Goal: Information Seeking & Learning: Find specific fact

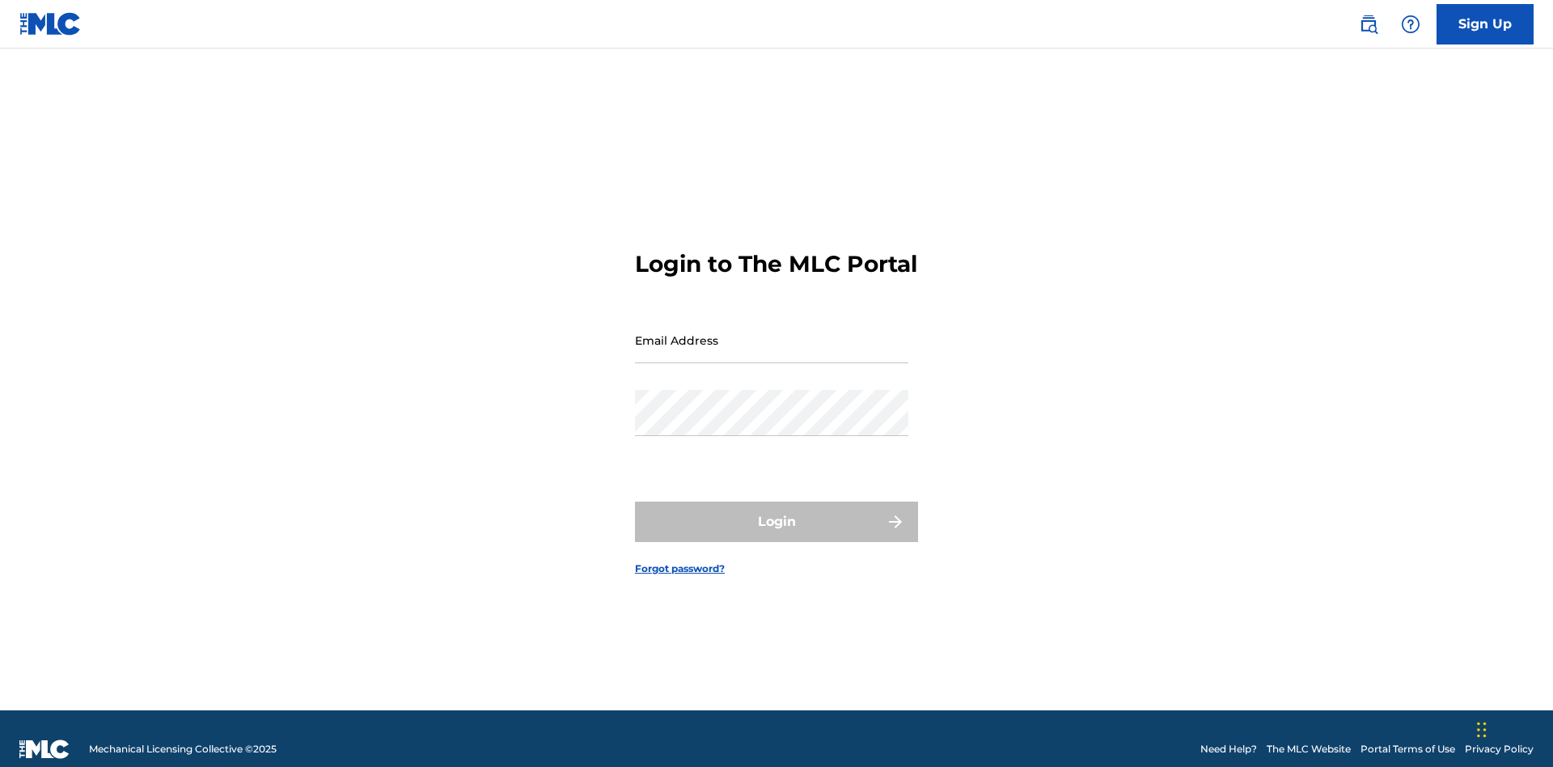
scroll to position [21, 0]
click at [772, 332] on input "Email Address" at bounding box center [771, 340] width 273 height 46
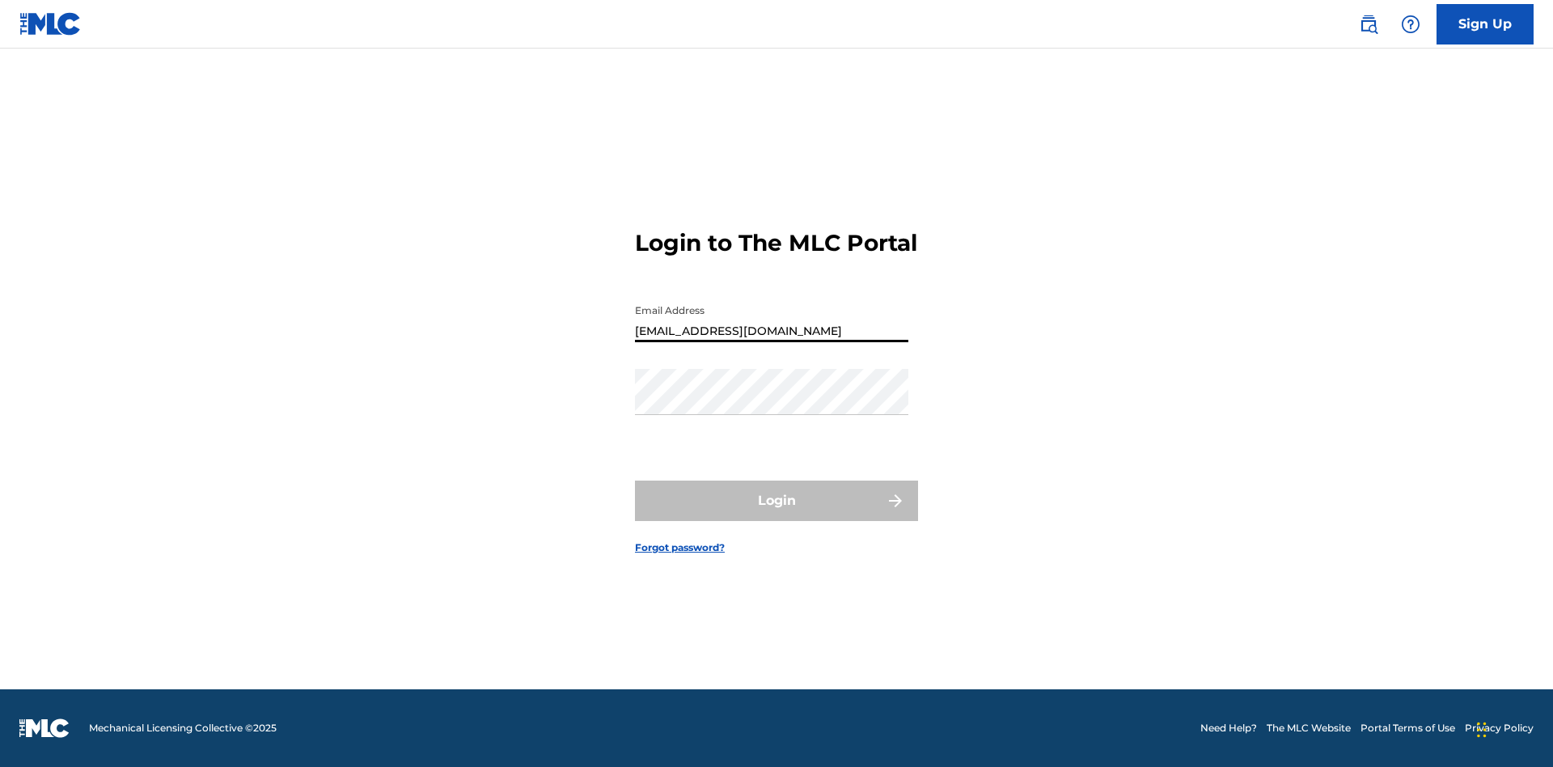
type input "[EMAIL_ADDRESS][DOMAIN_NAME]"
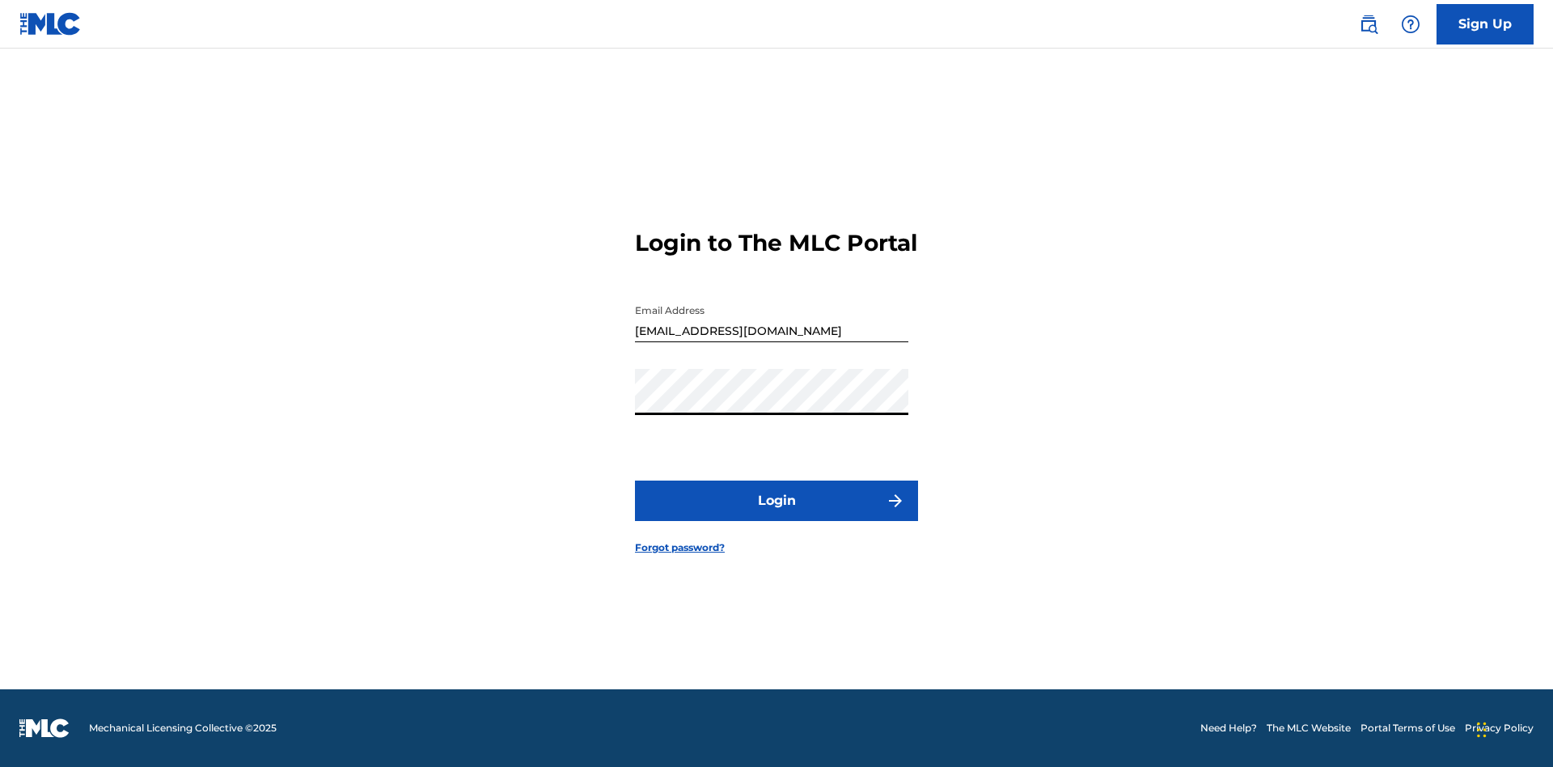
click at [776, 514] on button "Login" at bounding box center [776, 500] width 283 height 40
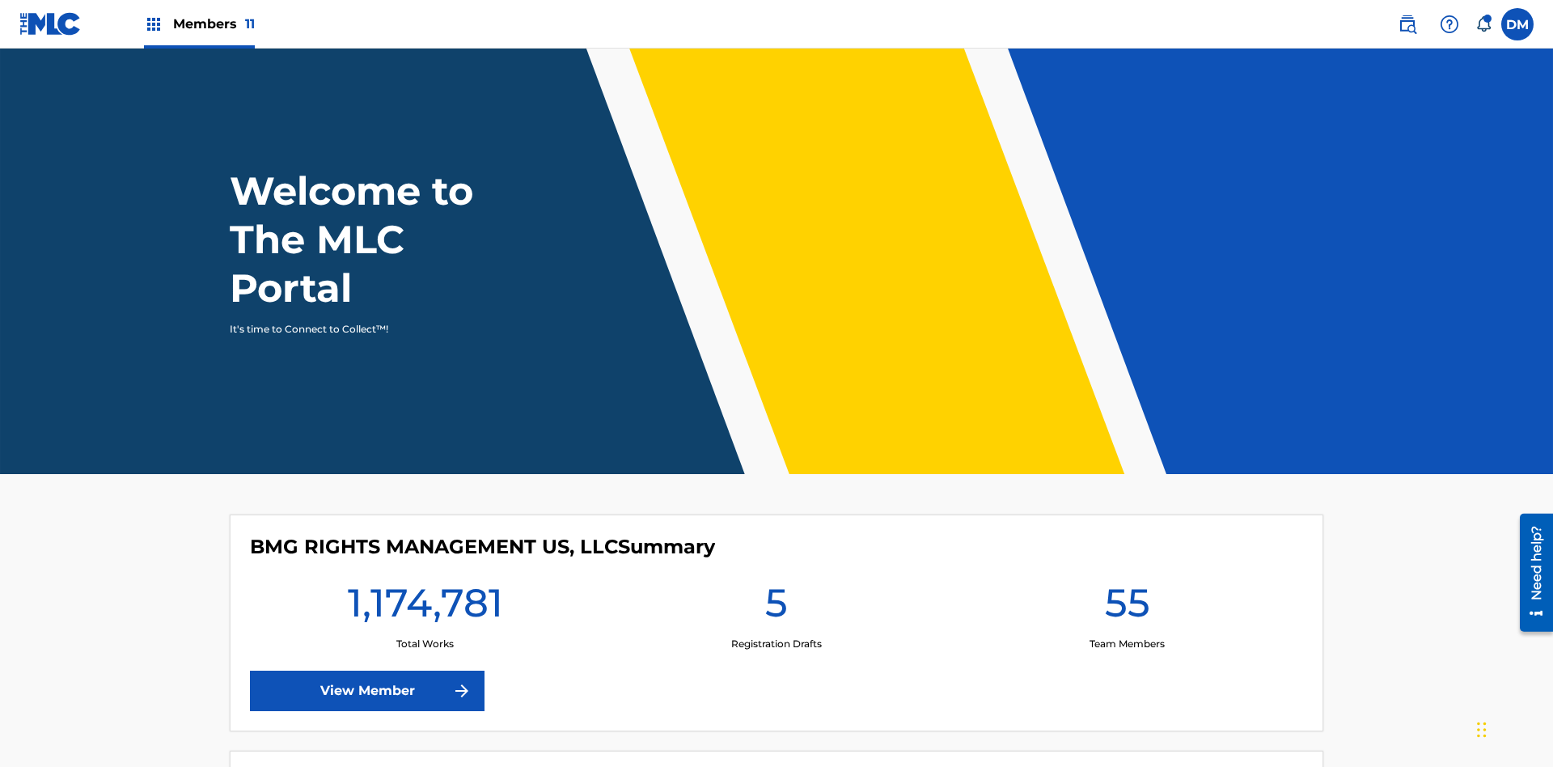
click at [199, 23] on span "Members 11" at bounding box center [214, 24] width 82 height 19
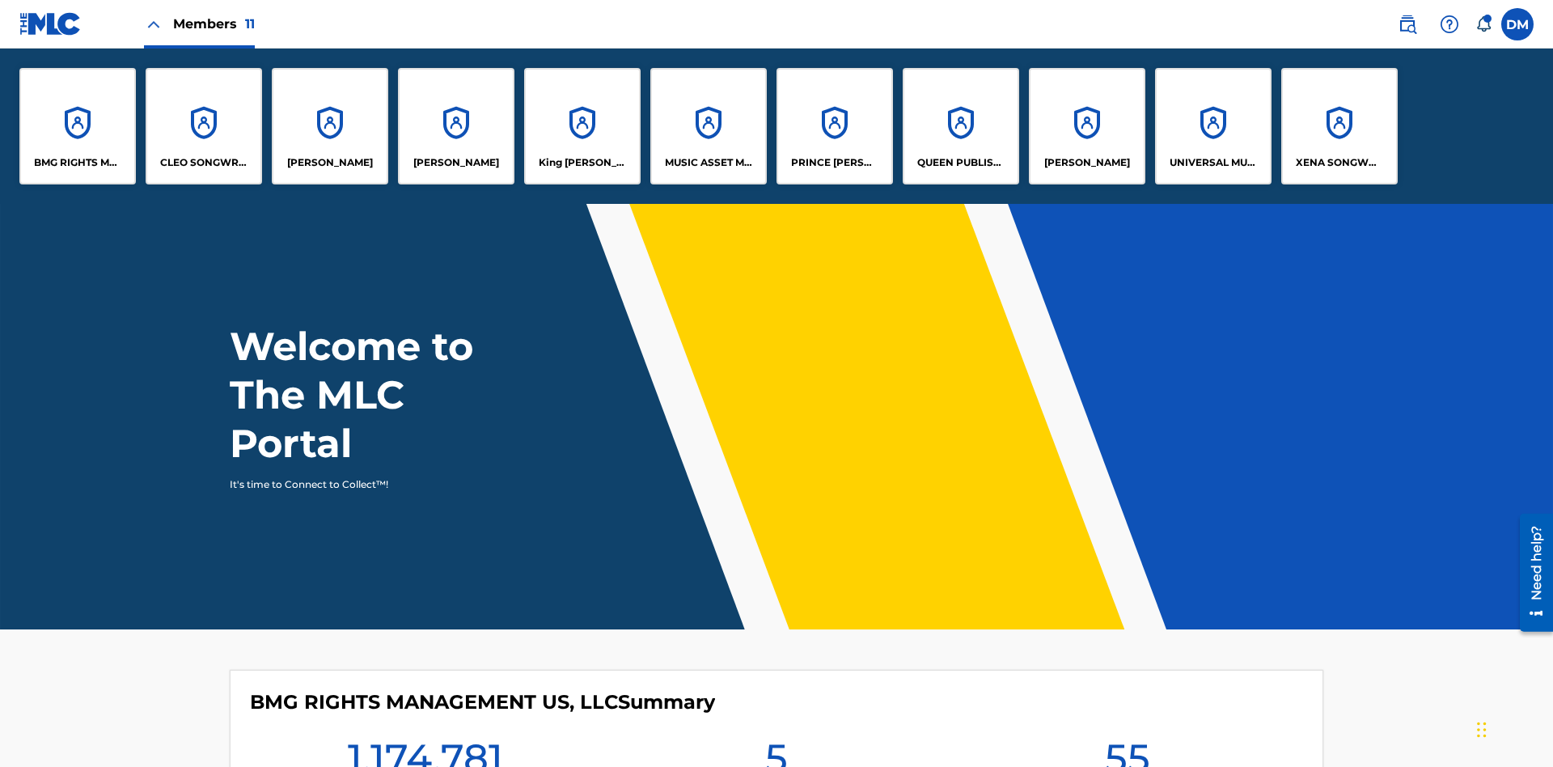
click at [582, 163] on p "King McTesterson" at bounding box center [583, 162] width 88 height 15
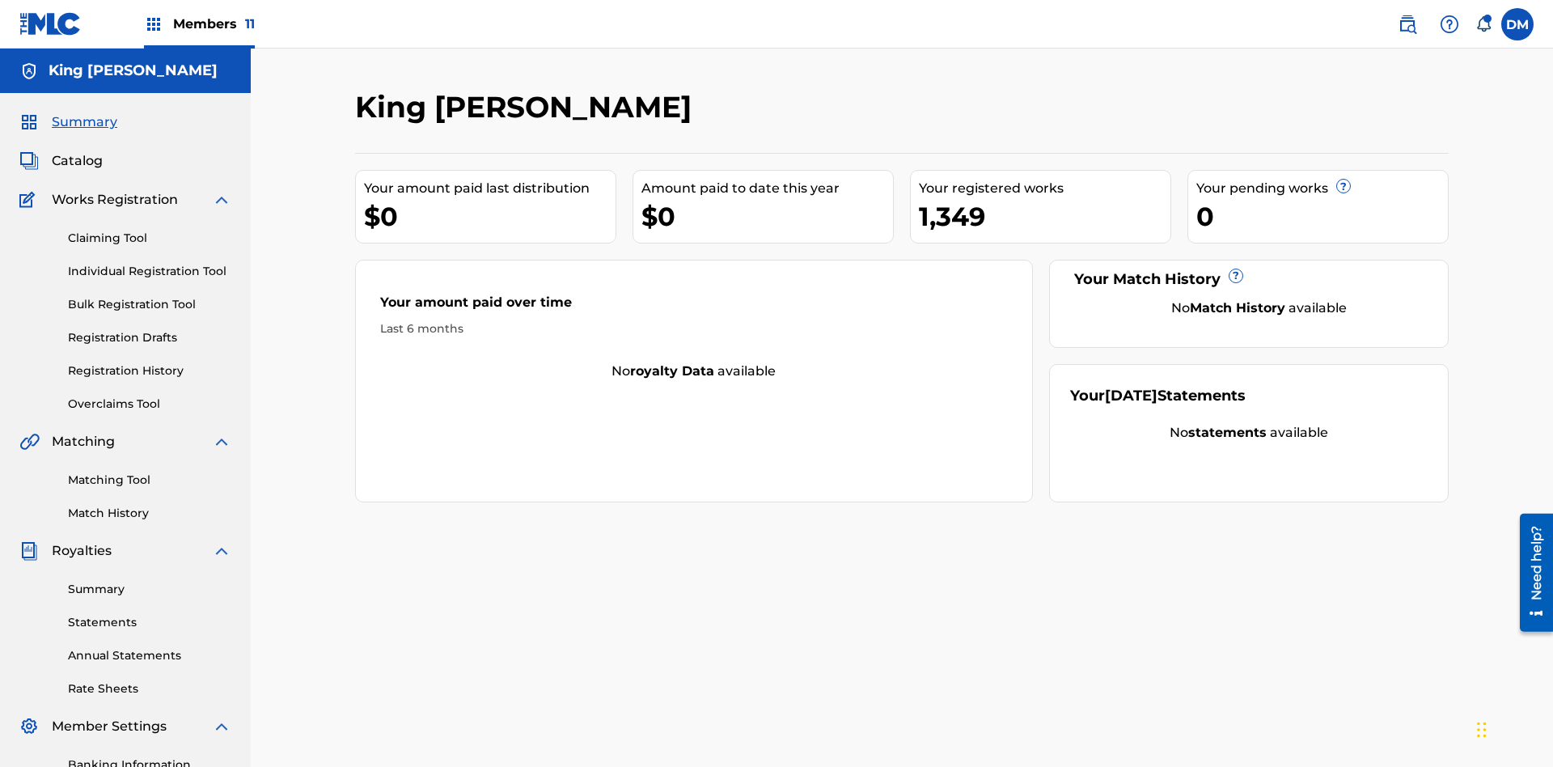
click at [150, 472] on link "Matching Tool" at bounding box center [149, 480] width 163 height 17
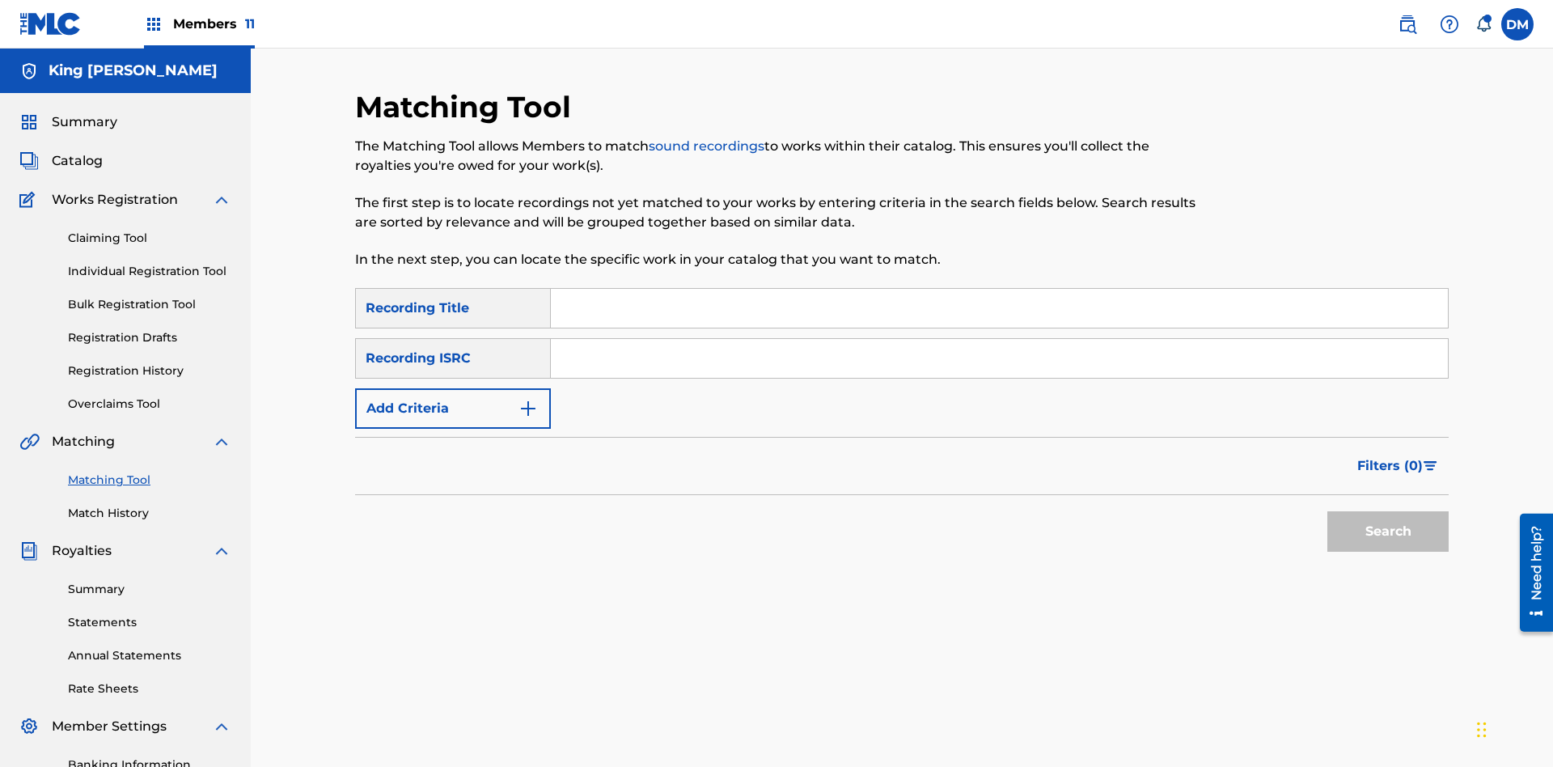
click at [999, 289] on input "Search Form" at bounding box center [999, 308] width 897 height 39
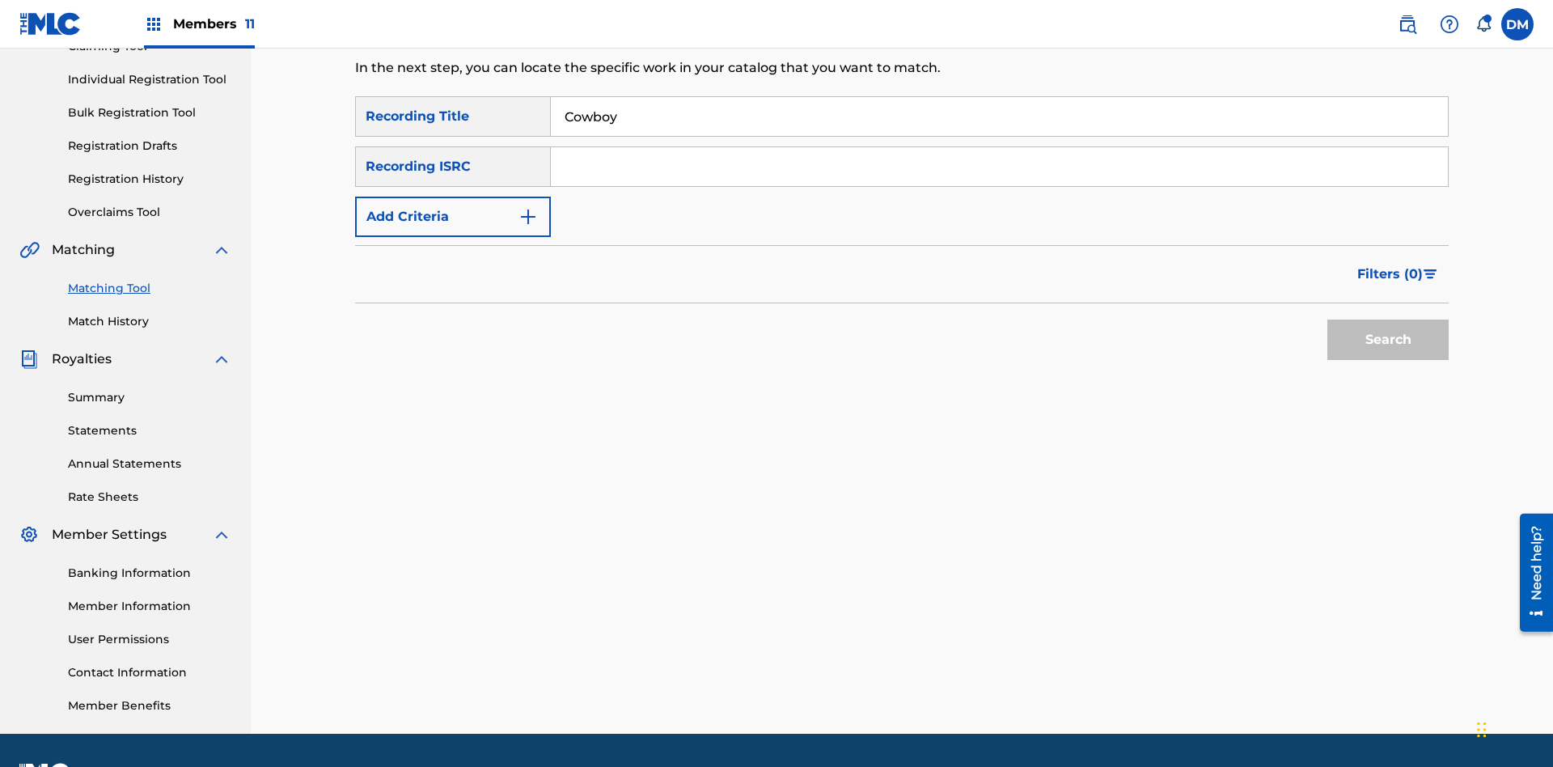
type input "Cowboy"
click at [1390, 264] on span "Filters ( 0 )" at bounding box center [1390, 273] width 66 height 19
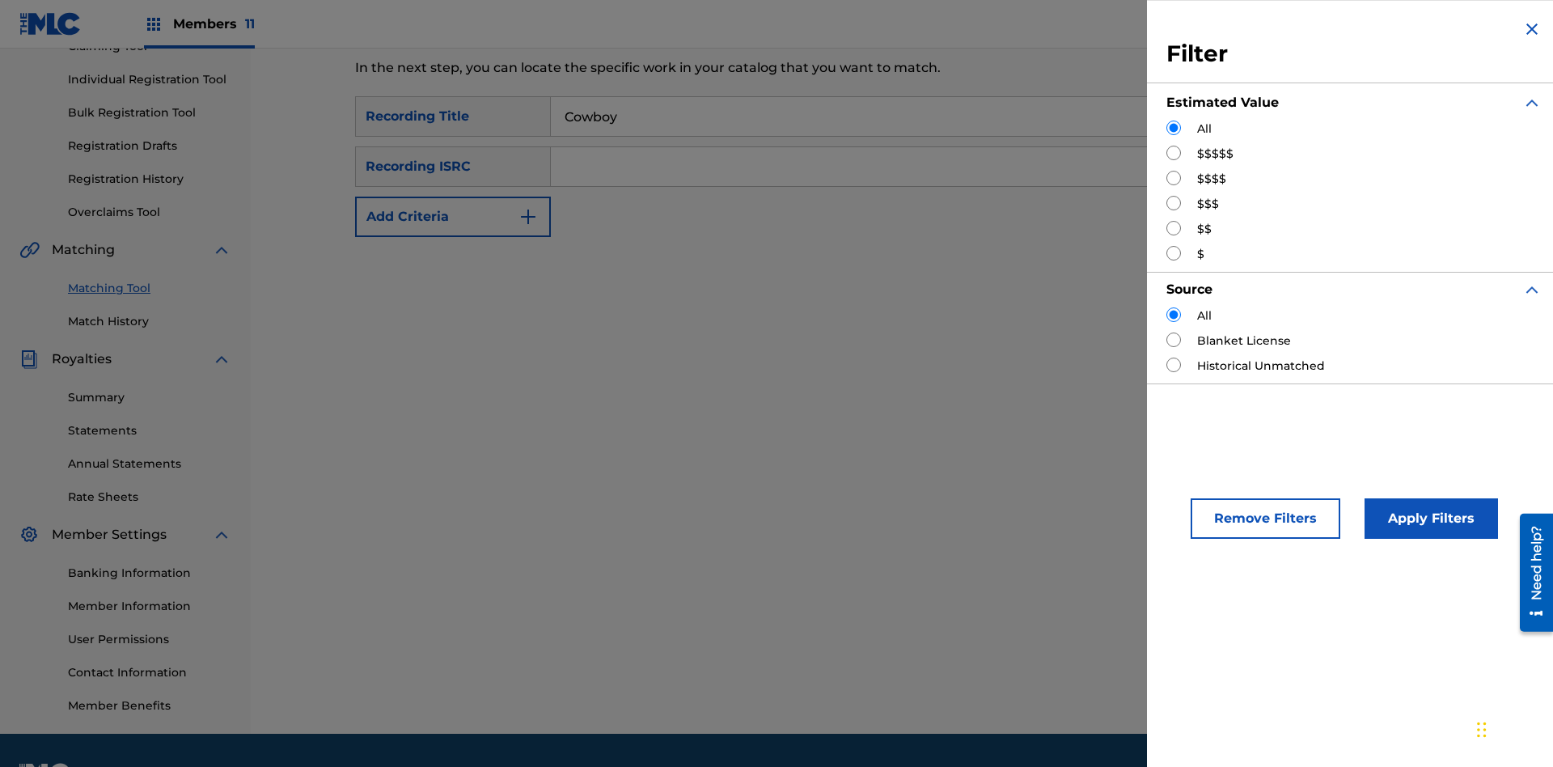
scroll to position [236, 0]
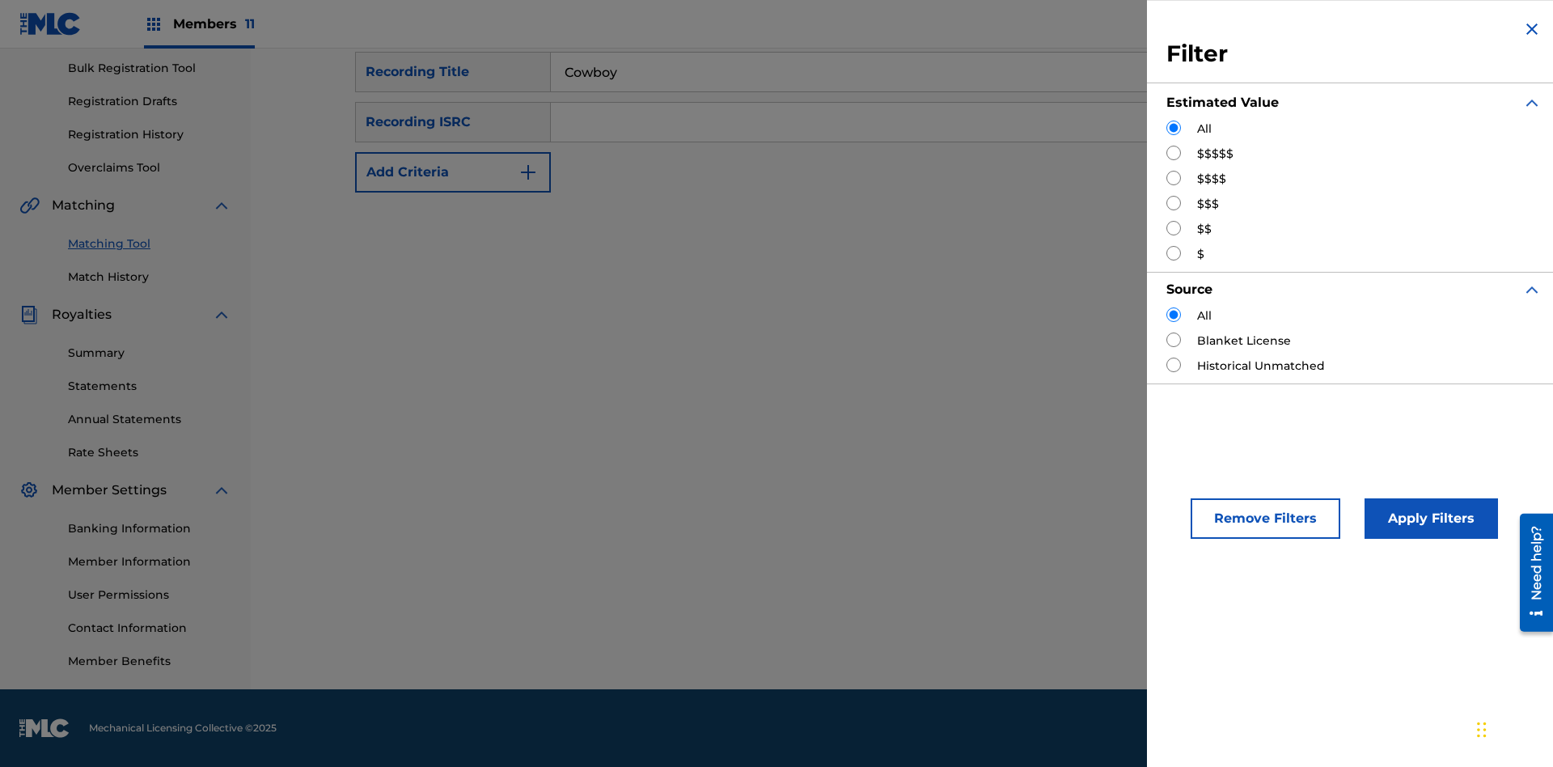
click at [1174, 153] on input "Search Form" at bounding box center [1173, 153] width 15 height 15
radio input "true"
click at [1428, 518] on button "Apply Filters" at bounding box center [1431, 518] width 133 height 40
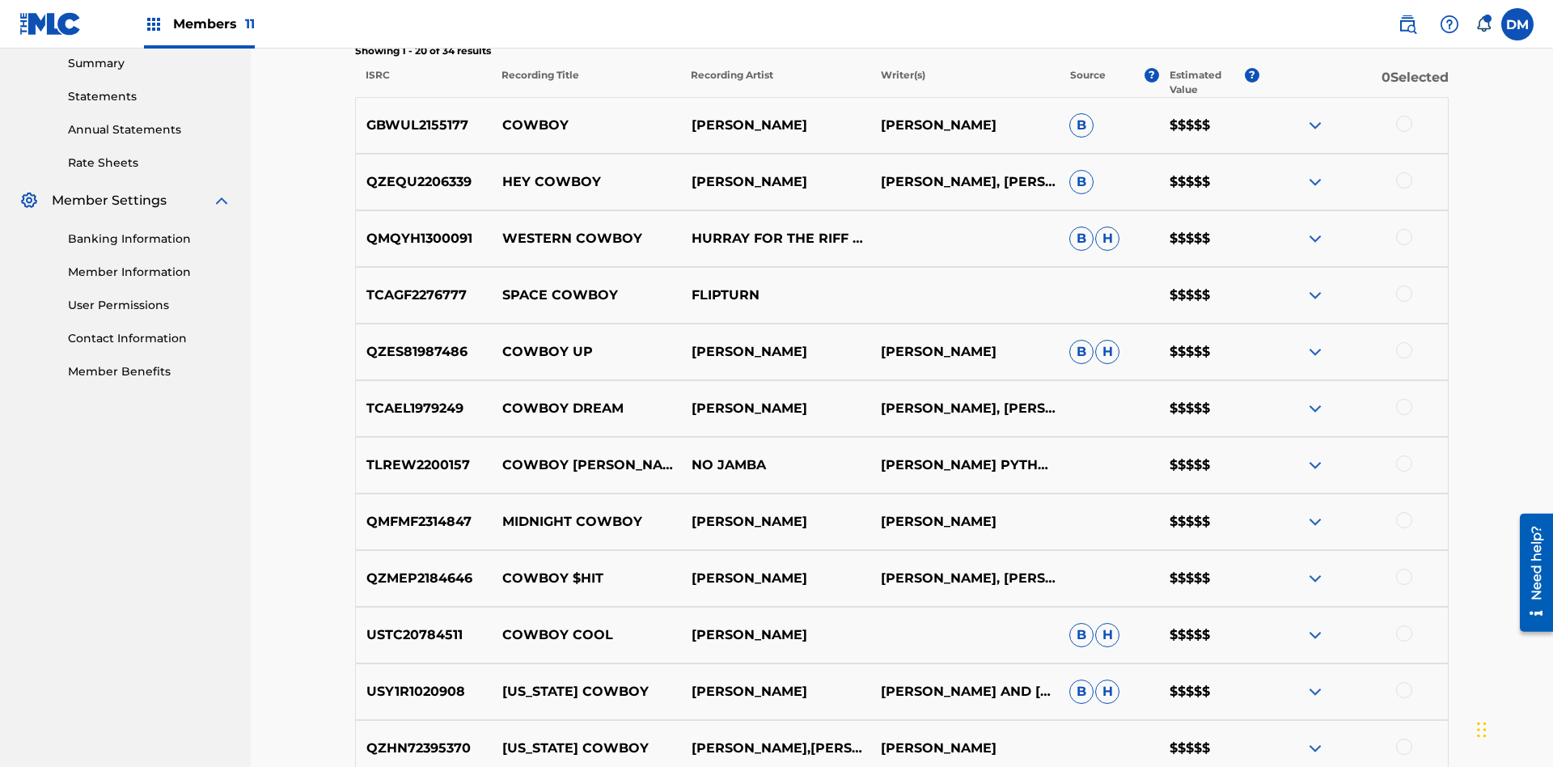
scroll to position [544, 0]
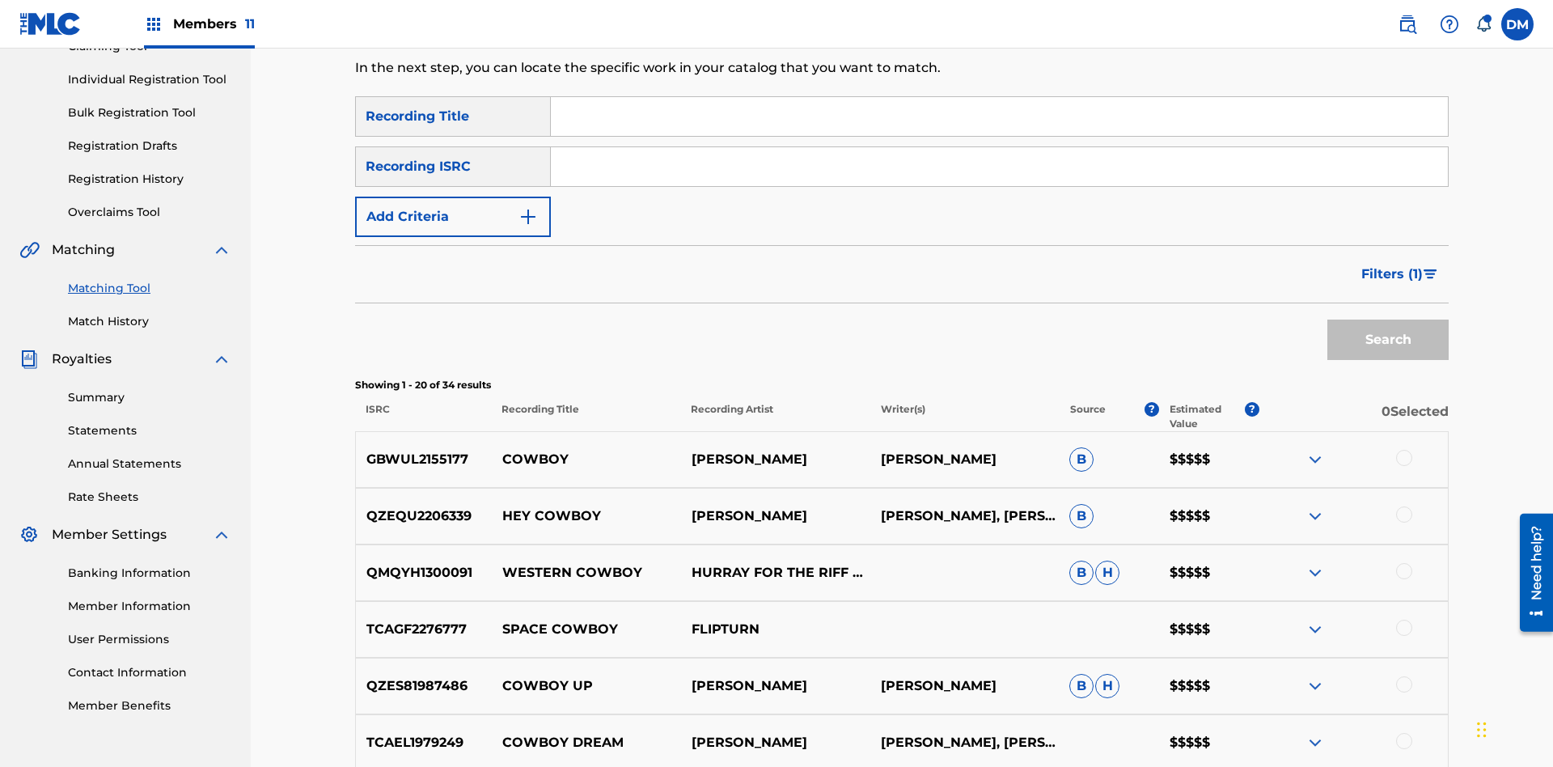
click at [999, 116] on input "Search Form" at bounding box center [999, 116] width 897 height 39
type input "Hocus Pocus"
click at [1391, 264] on span "Filters ( 1 )" at bounding box center [1391, 273] width 61 height 19
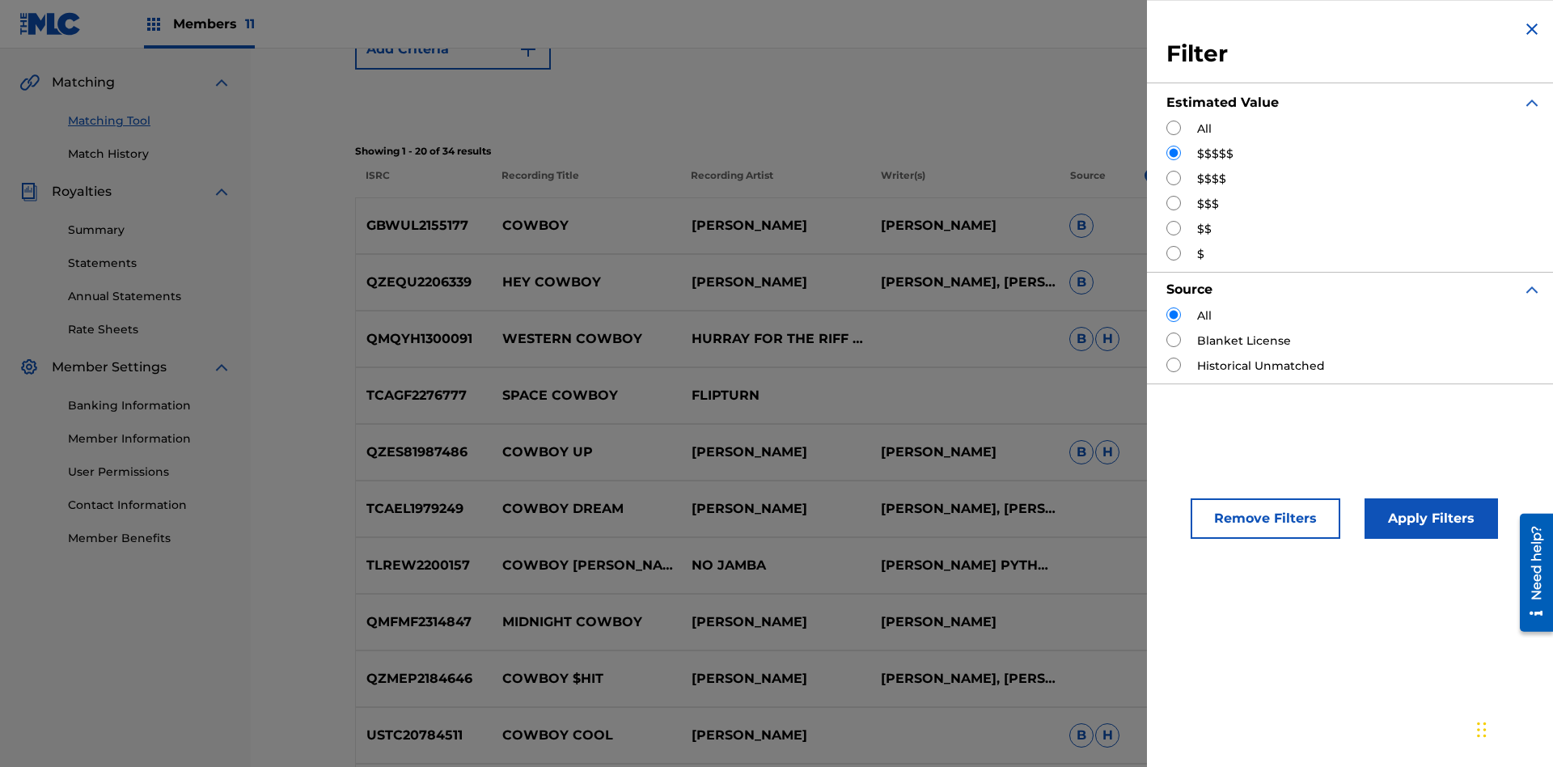
click at [1174, 178] on input "Search Form" at bounding box center [1173, 178] width 15 height 15
radio input "true"
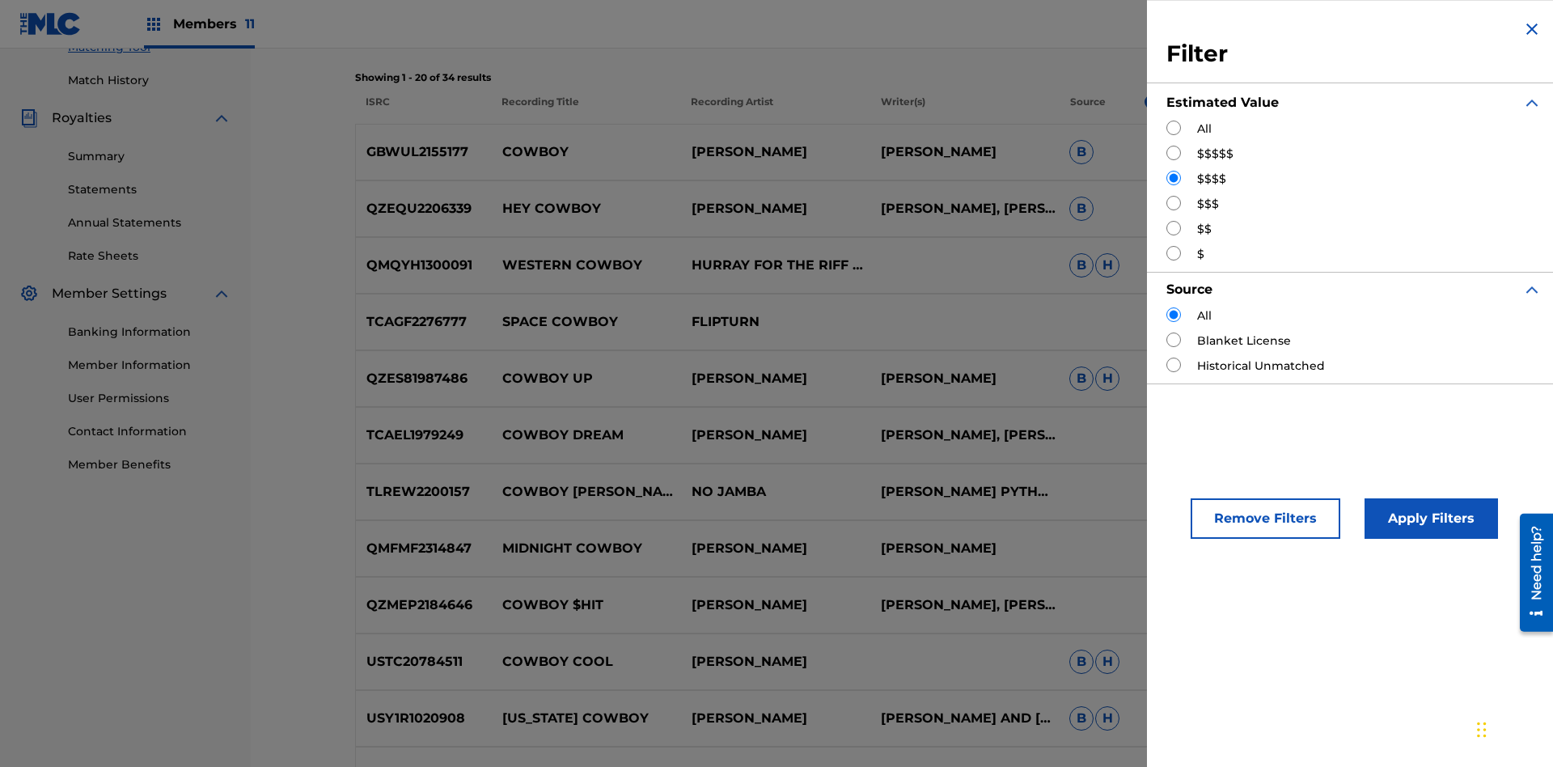
scroll to position [236, 0]
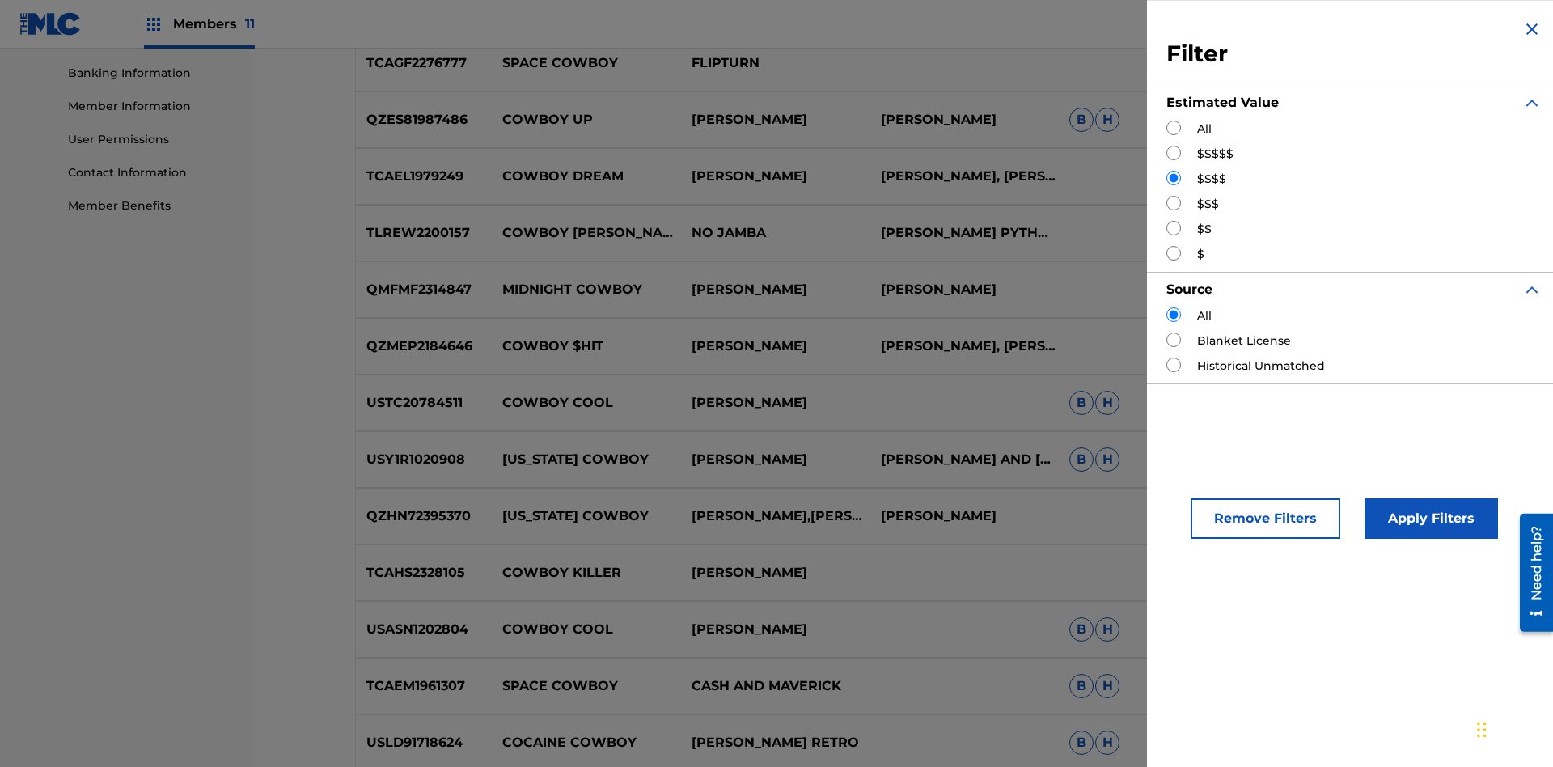
click at [1428, 518] on button "Apply Filters" at bounding box center [1431, 518] width 133 height 40
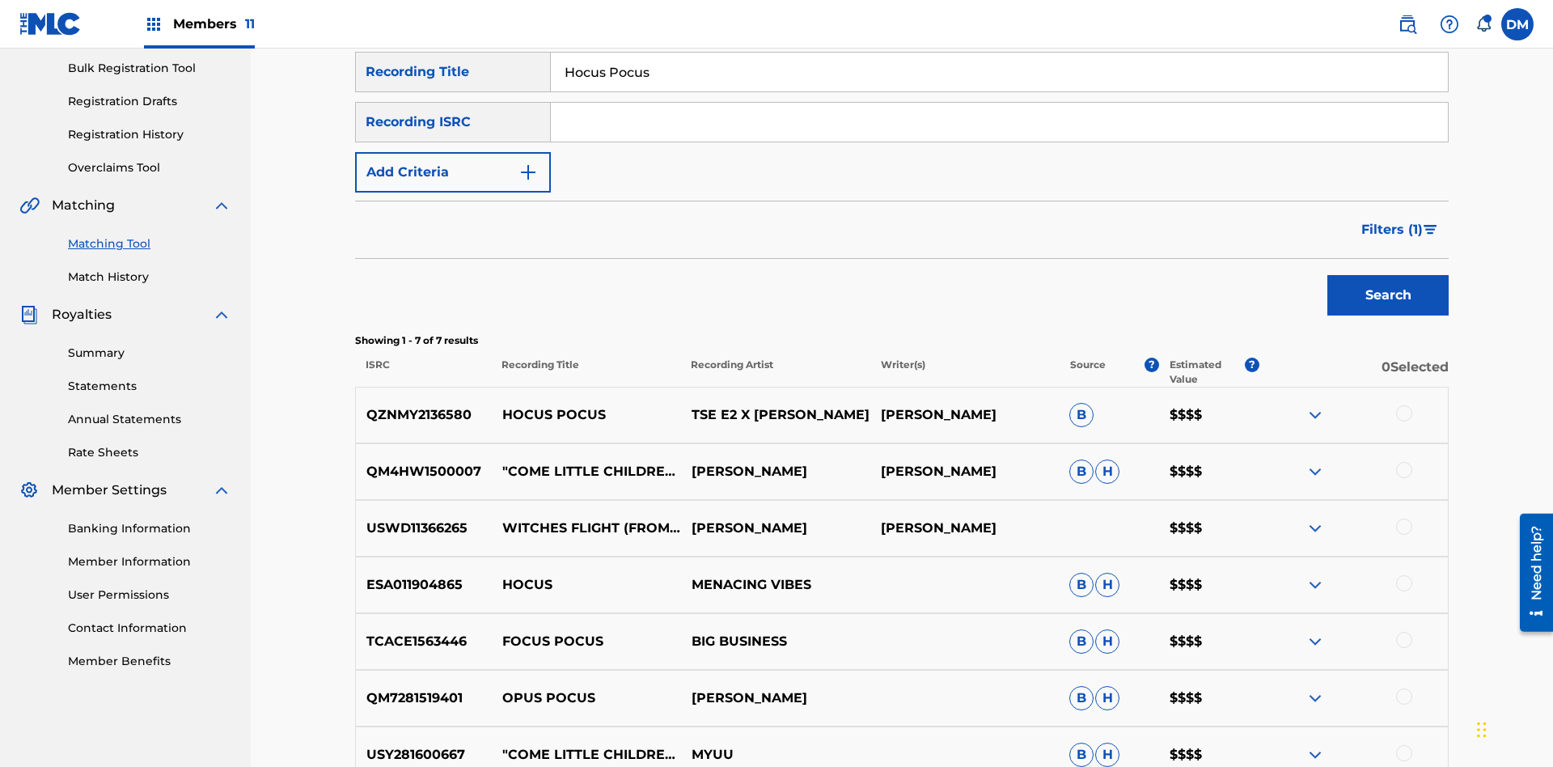
scroll to position [411, 0]
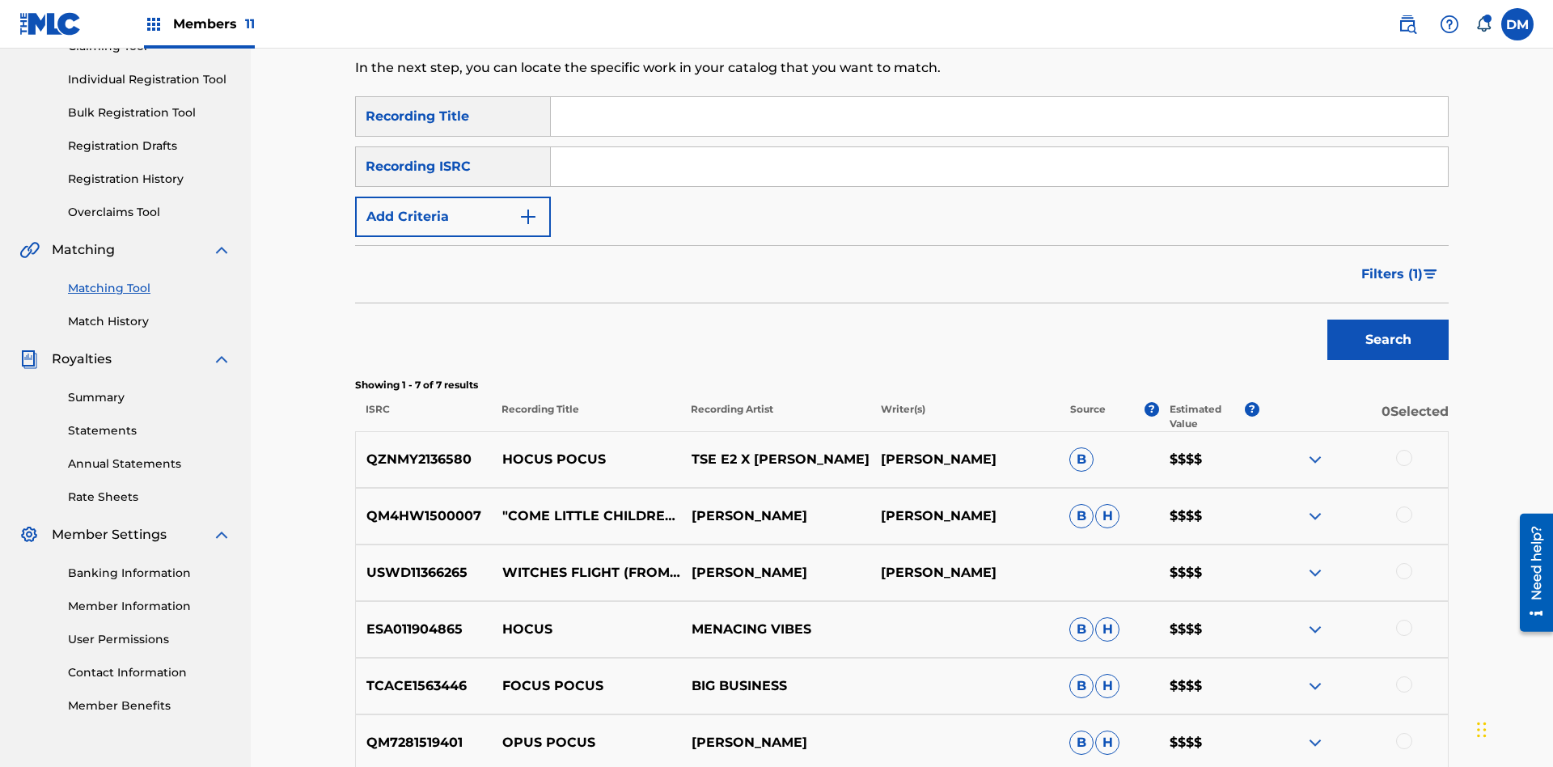
click at [999, 116] on input "Search Form" at bounding box center [999, 116] width 897 height 39
type input "Milenko"
click at [1391, 264] on span "Filters ( 1 )" at bounding box center [1391, 273] width 61 height 19
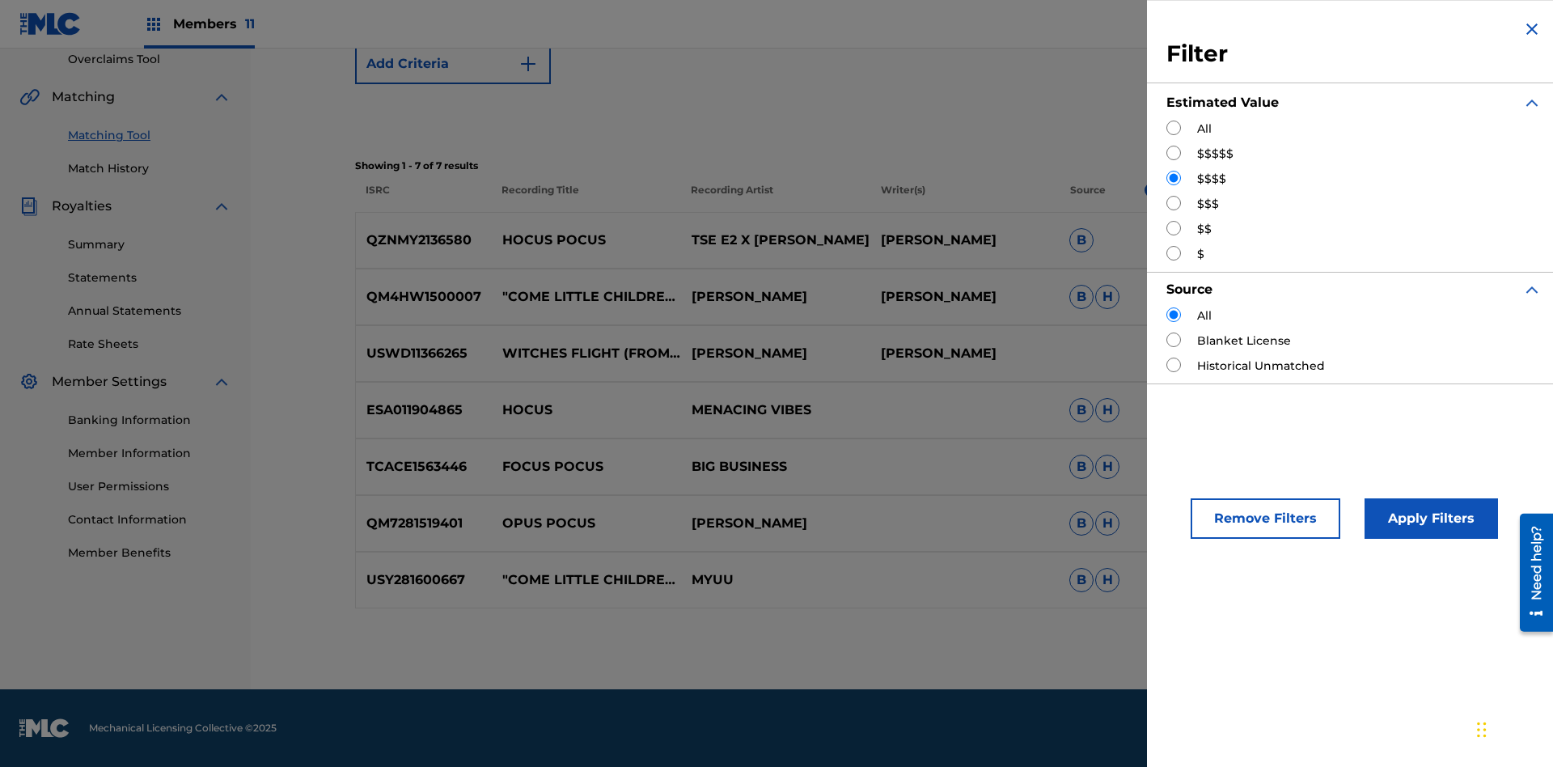
click at [1174, 203] on input "Search Form" at bounding box center [1173, 203] width 15 height 15
radio input "true"
click at [1428, 518] on button "Apply Filters" at bounding box center [1431, 518] width 133 height 40
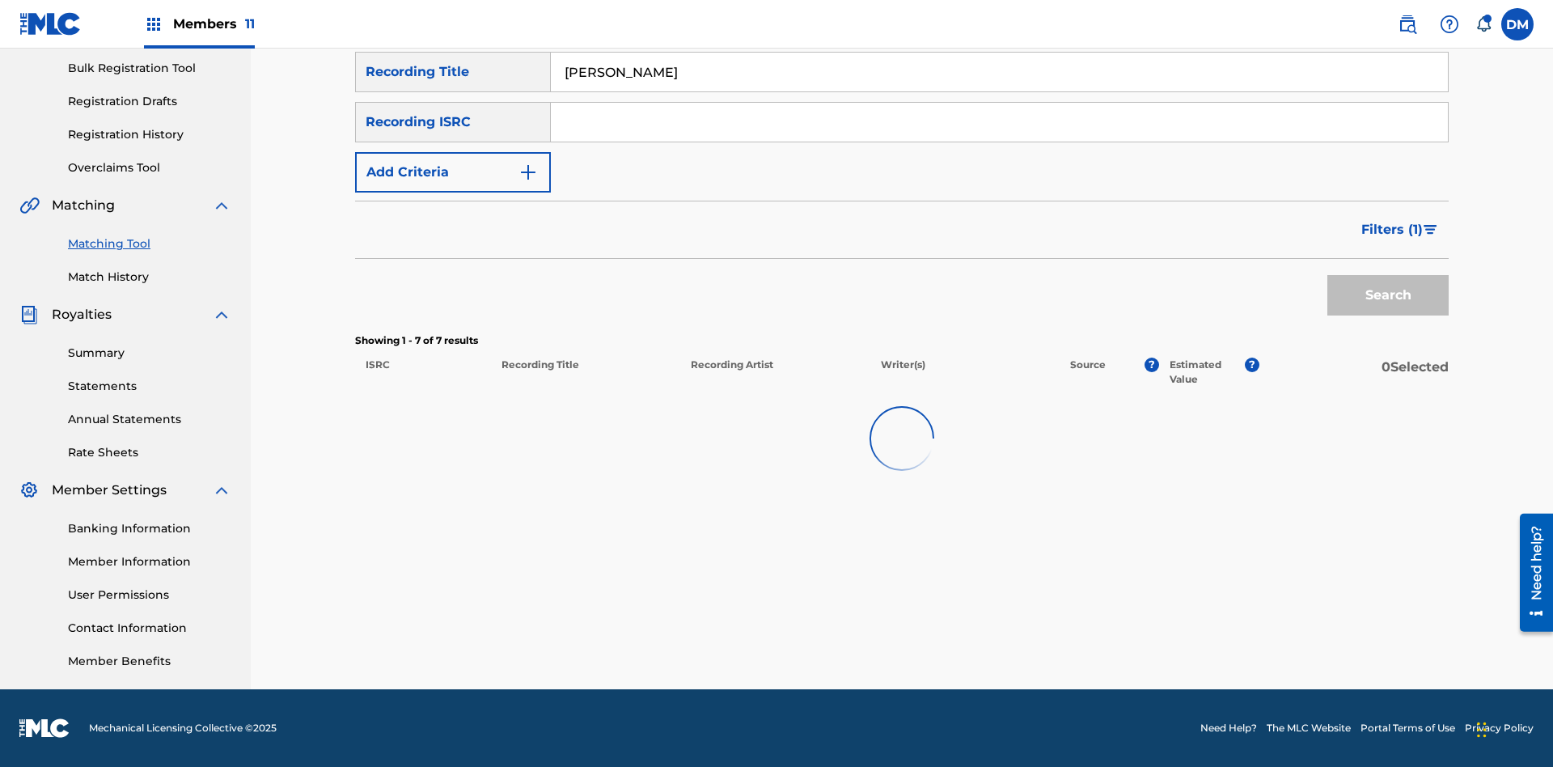
scroll to position [236, 0]
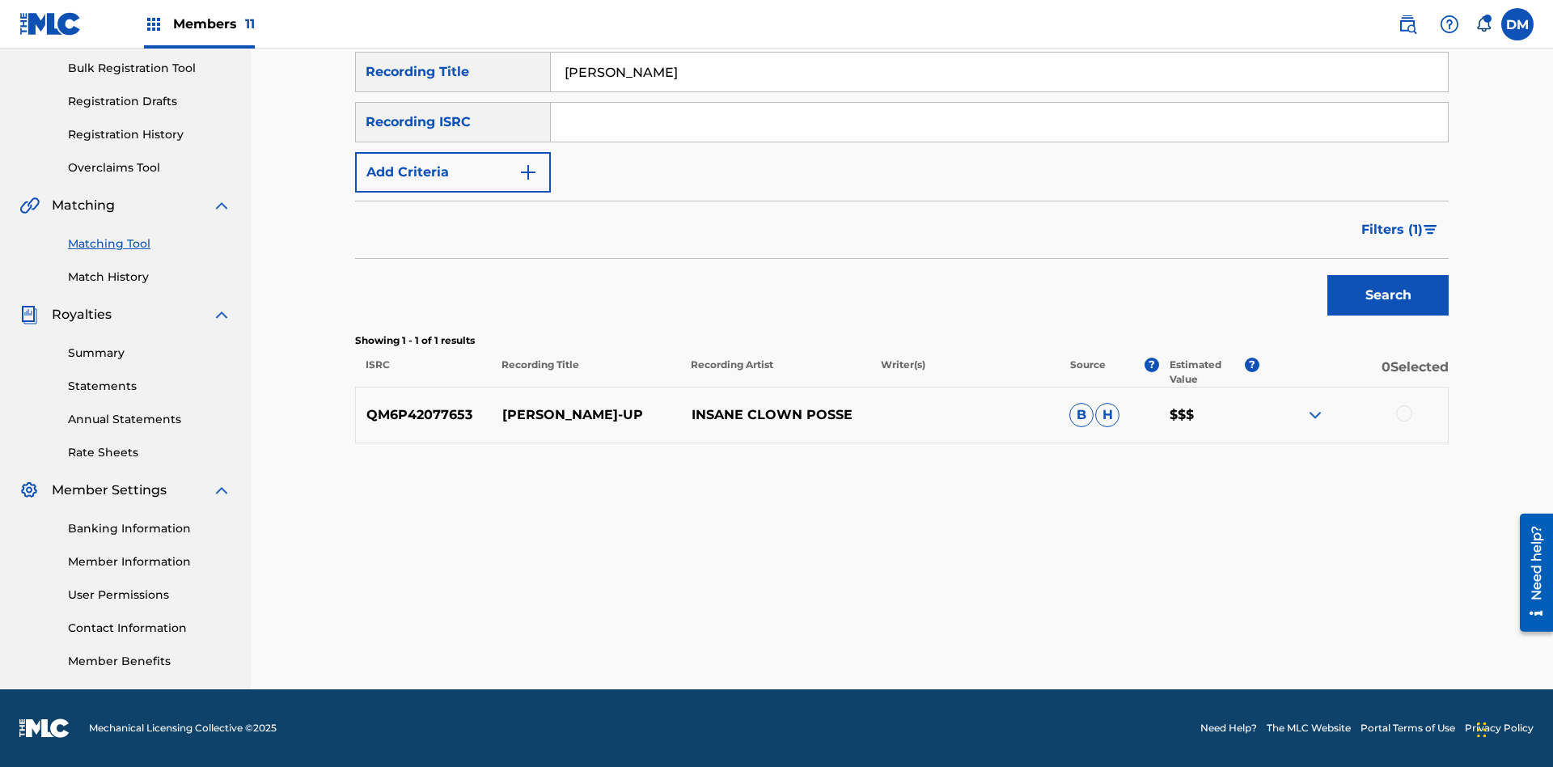
click at [999, 91] on input "Milenko" at bounding box center [999, 72] width 897 height 39
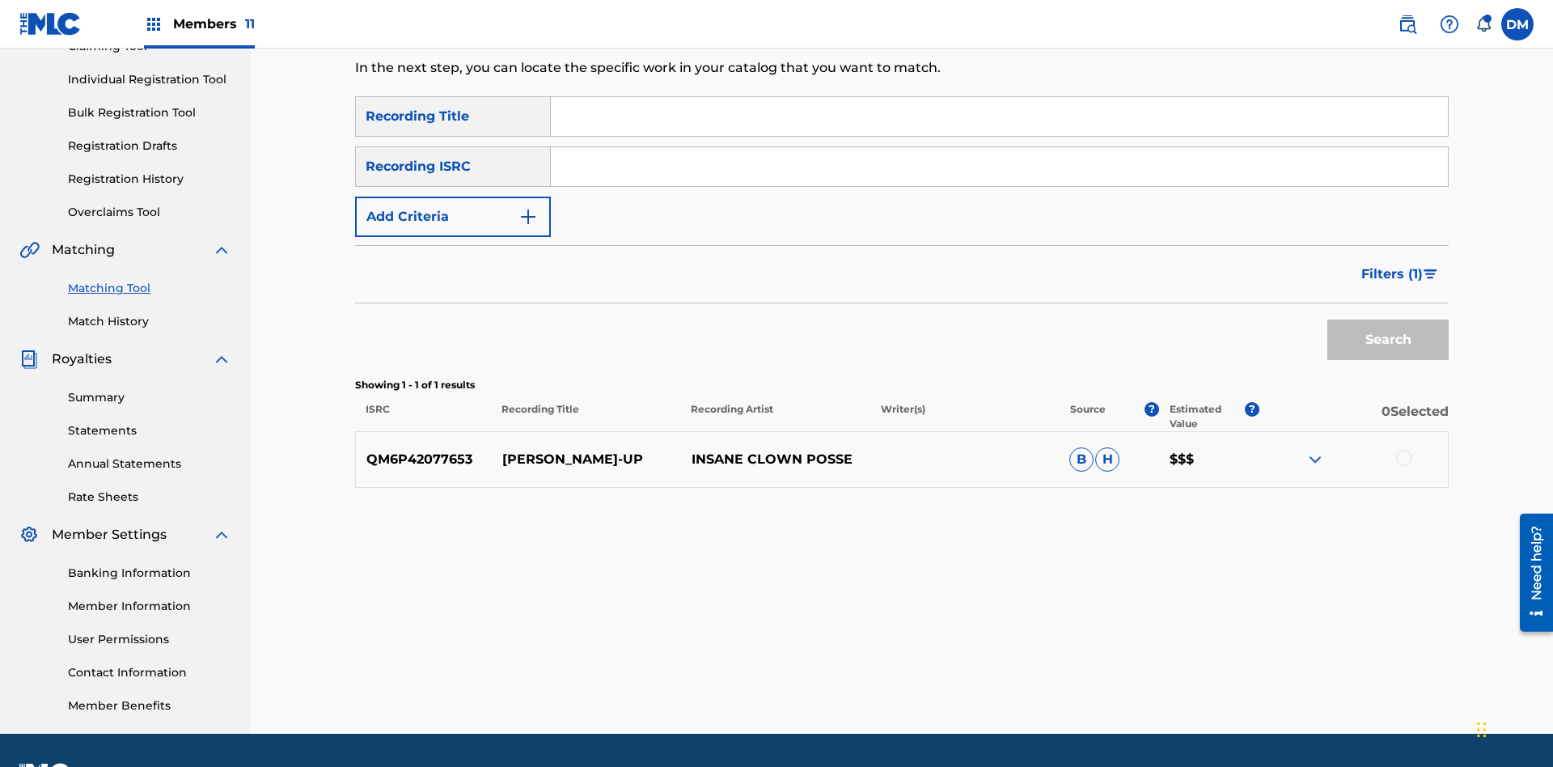
click at [999, 116] on input "Search Form" at bounding box center [999, 116] width 897 height 39
type input "Milenko"
click at [1391, 264] on span "Filters ( 1 )" at bounding box center [1391, 273] width 61 height 19
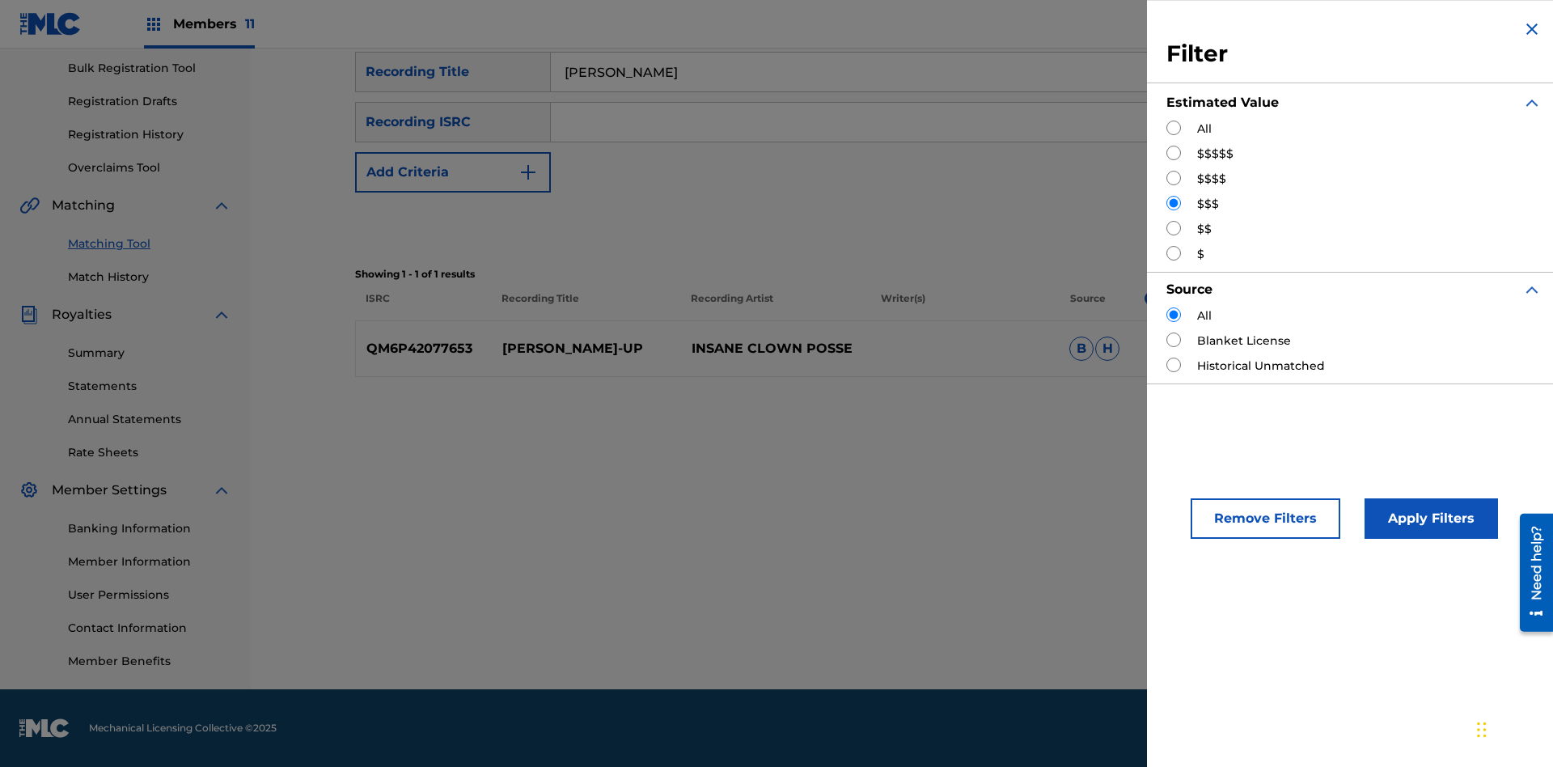
click at [1174, 228] on input "Search Form" at bounding box center [1173, 228] width 15 height 15
radio input "true"
click at [1428, 518] on button "Apply Filters" at bounding box center [1431, 518] width 133 height 40
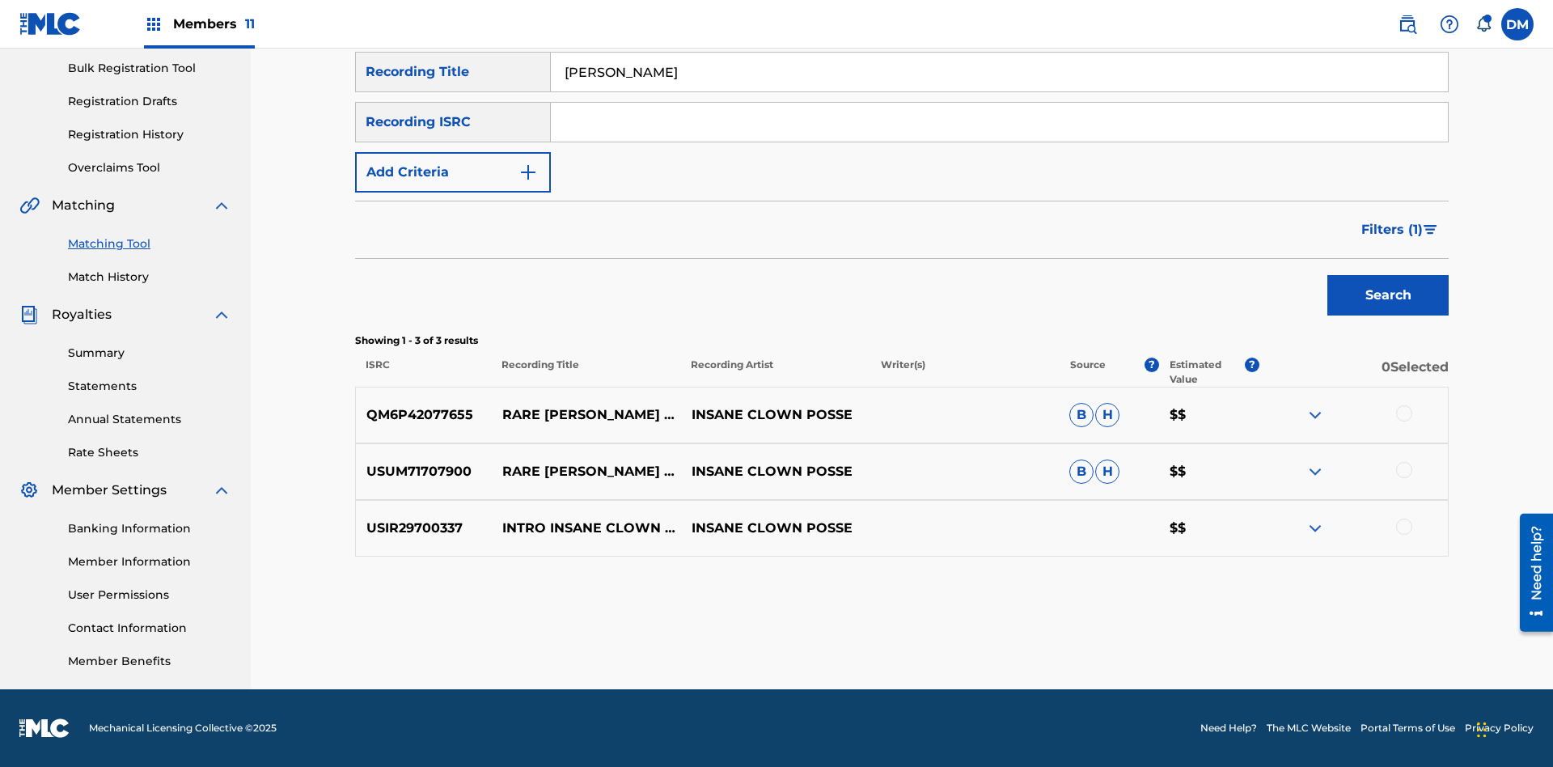
click at [999, 91] on input "Milenko" at bounding box center [999, 72] width 897 height 39
click at [999, 91] on input "Search Form" at bounding box center [999, 72] width 897 height 39
type input "Milenko"
click at [1391, 230] on span "Filters ( 1 )" at bounding box center [1391, 229] width 61 height 19
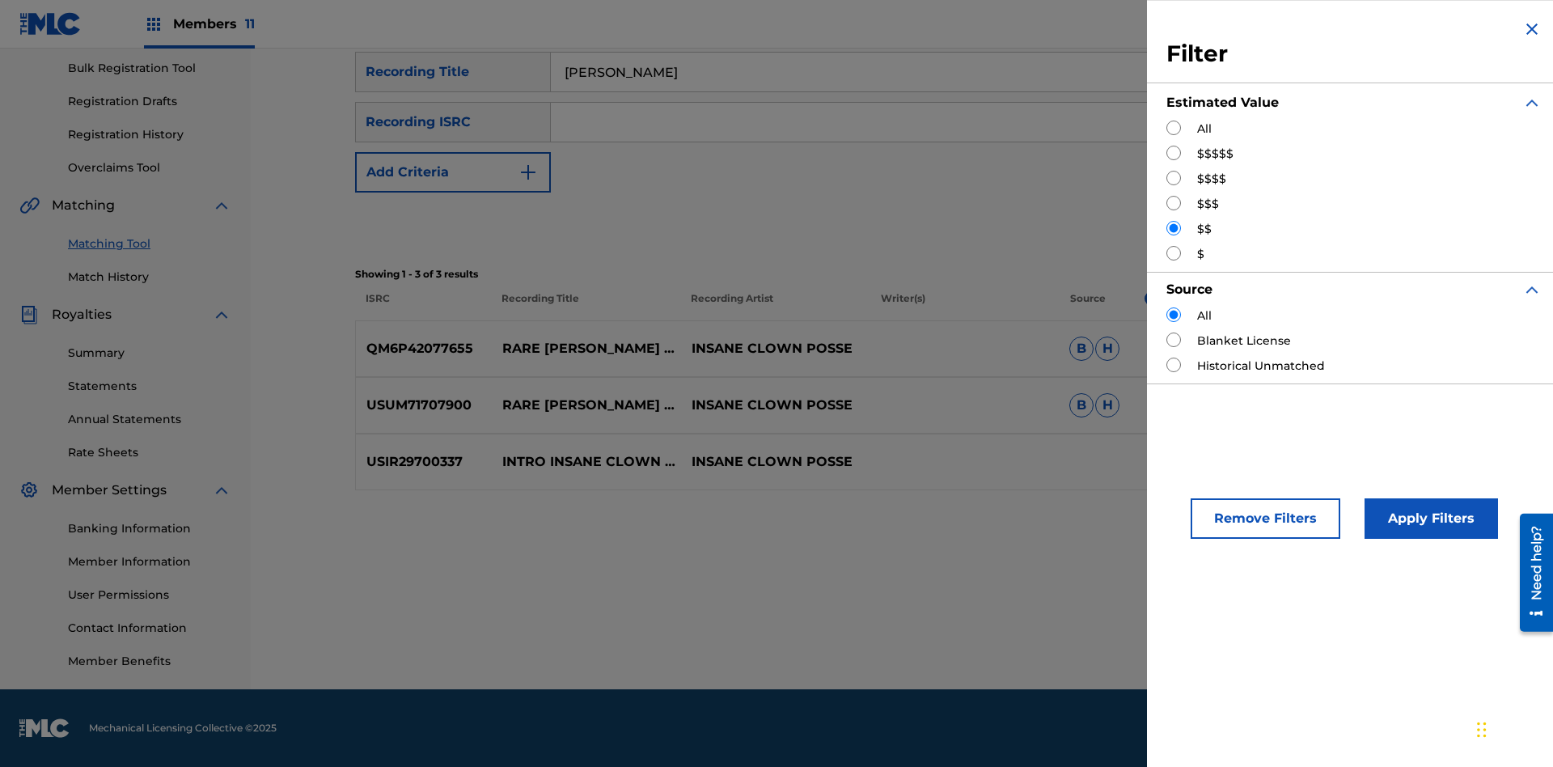
click at [1174, 253] on input "Search Form" at bounding box center [1173, 253] width 15 height 15
click at [1428, 518] on button "Apply Filters" at bounding box center [1431, 518] width 133 height 40
